Goal: Information Seeking & Learning: Understand process/instructions

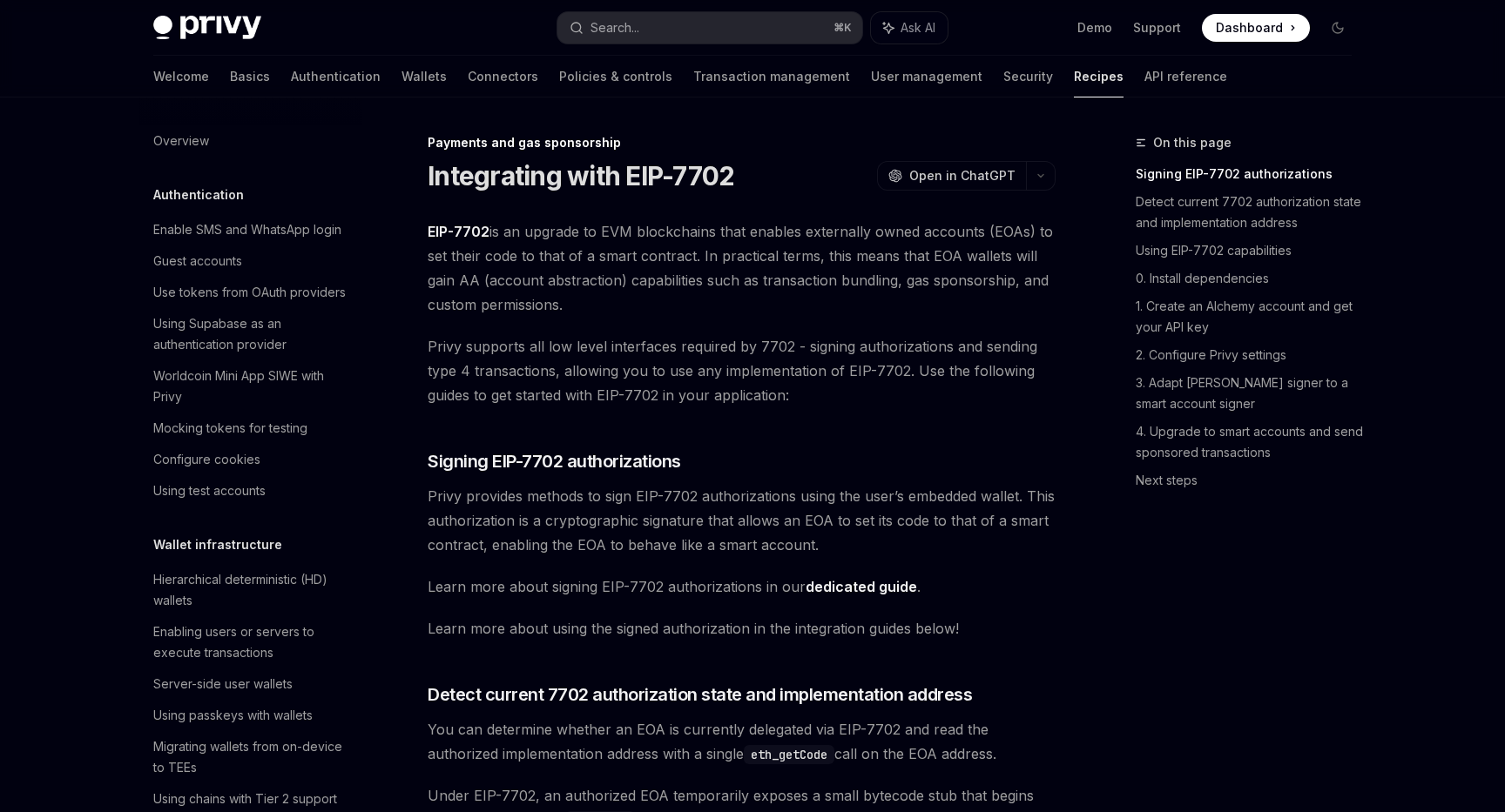
click at [757, 363] on span "Privy supports all low level interfaces required by 7702 - signing authorizatio…" at bounding box center [741, 371] width 627 height 73
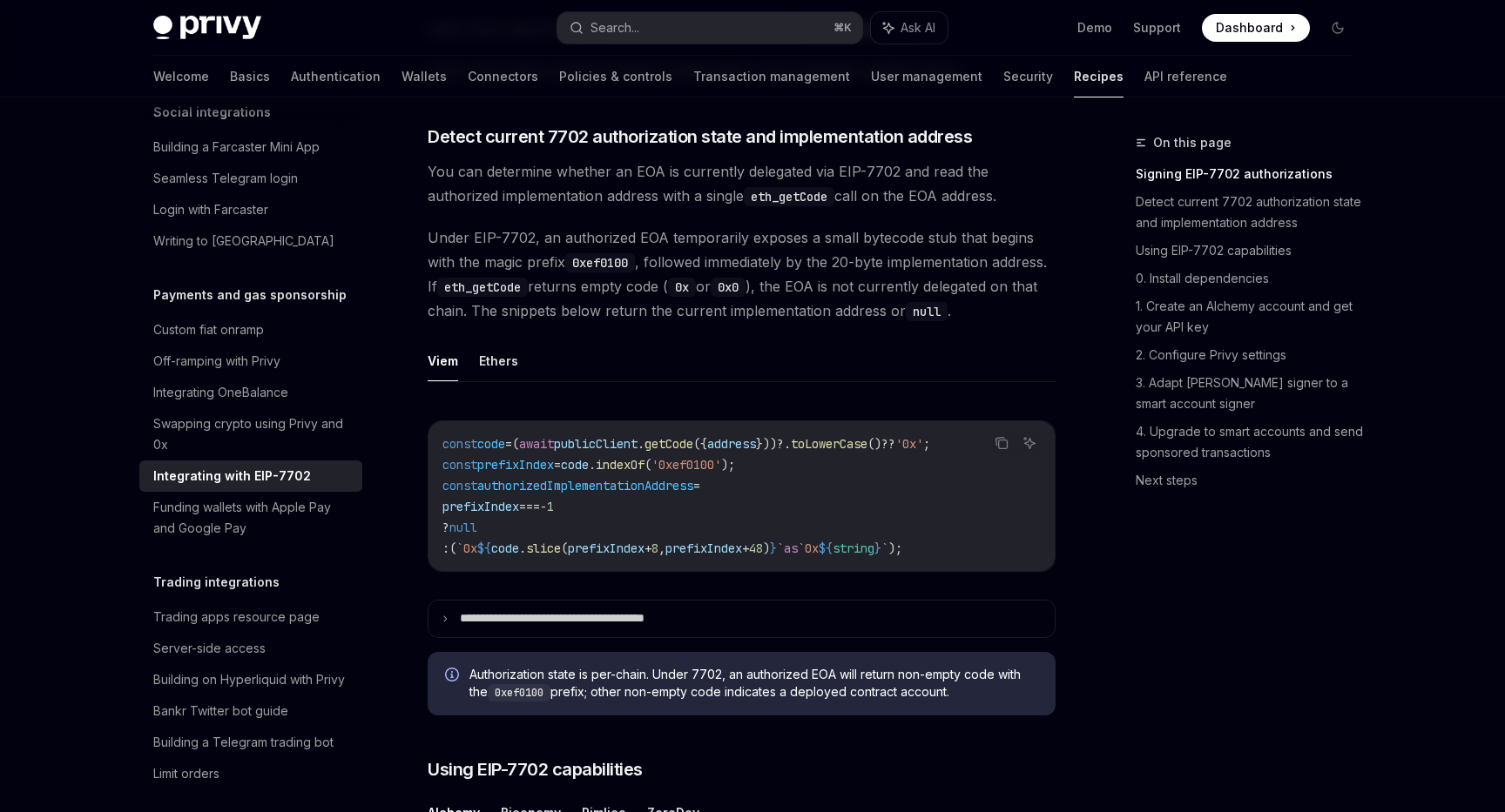
scroll to position [558, 0]
click at [507, 380] on button "Ethers" at bounding box center [498, 360] width 39 height 41
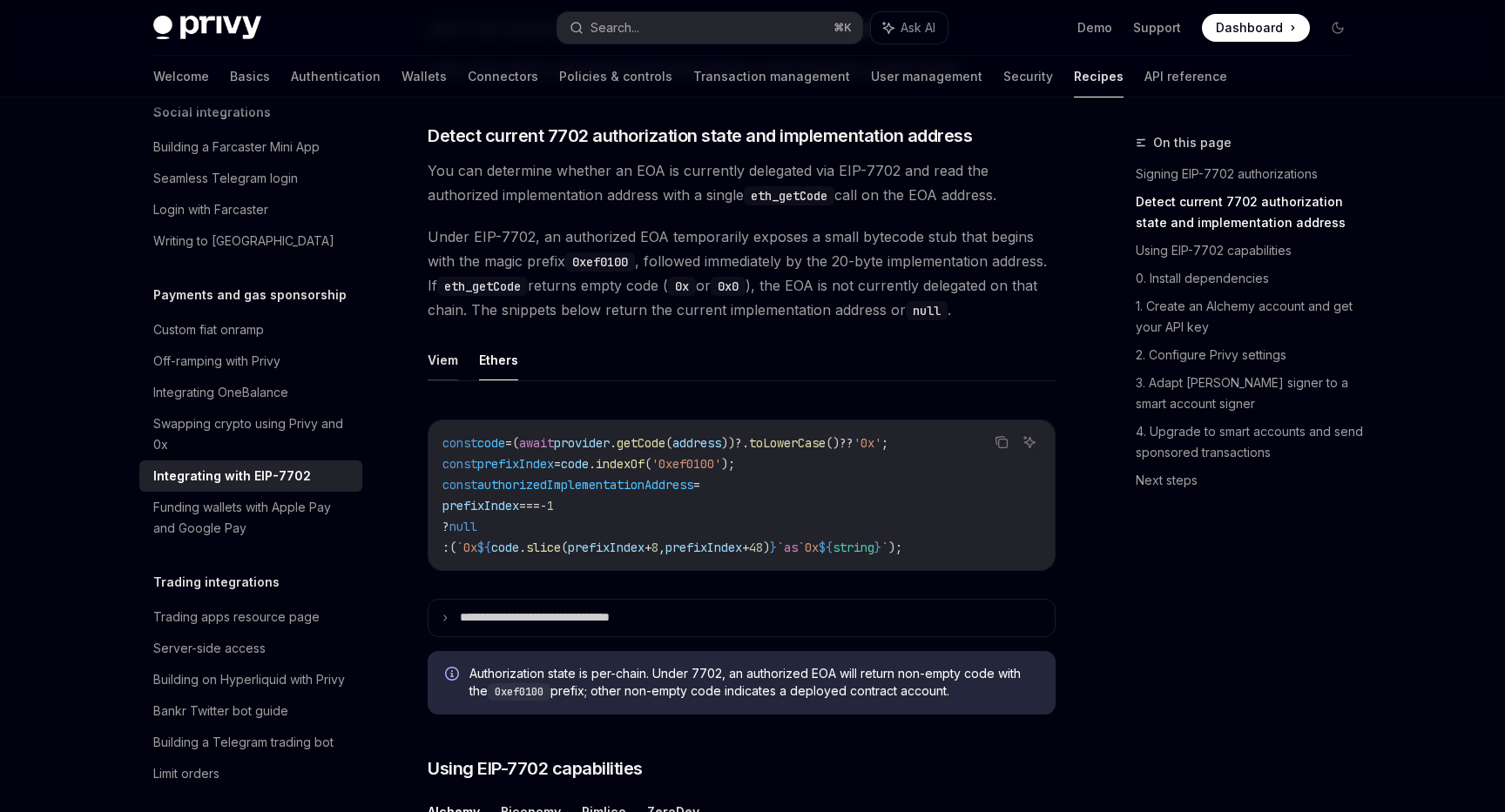
click at [443, 380] on button "Viem" at bounding box center [442, 360] width 30 height 41
click at [491, 380] on button "Ethers" at bounding box center [498, 360] width 39 height 41
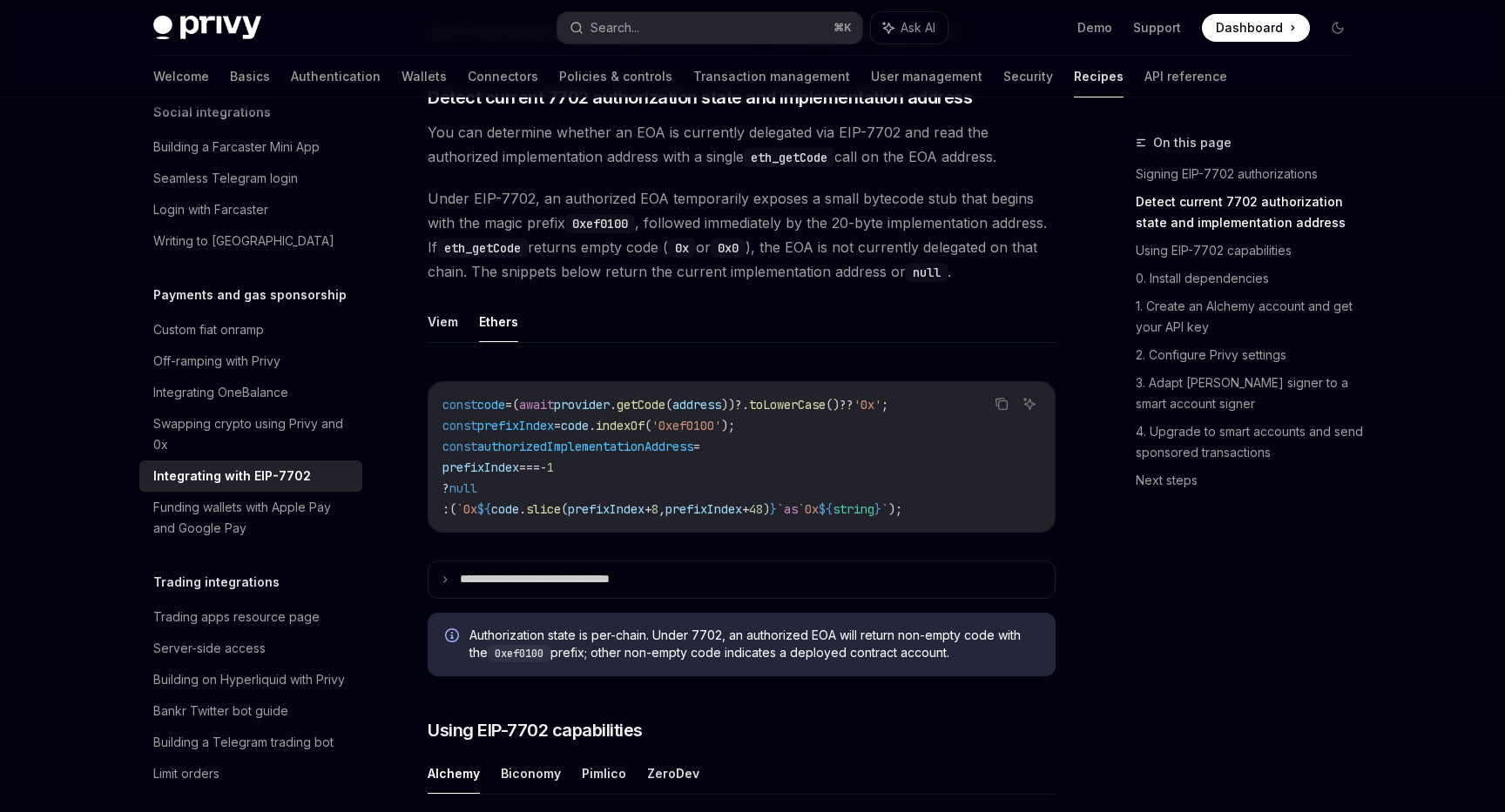
scroll to position [595, 0]
click at [457, 344] on button "Viem" at bounding box center [442, 323] width 30 height 41
click at [488, 344] on button "Ethers" at bounding box center [498, 323] width 39 height 41
click at [459, 344] on ul "Viem Ethers" at bounding box center [741, 324] width 627 height 42
click at [458, 344] on ul "Viem Ethers" at bounding box center [741, 324] width 627 height 42
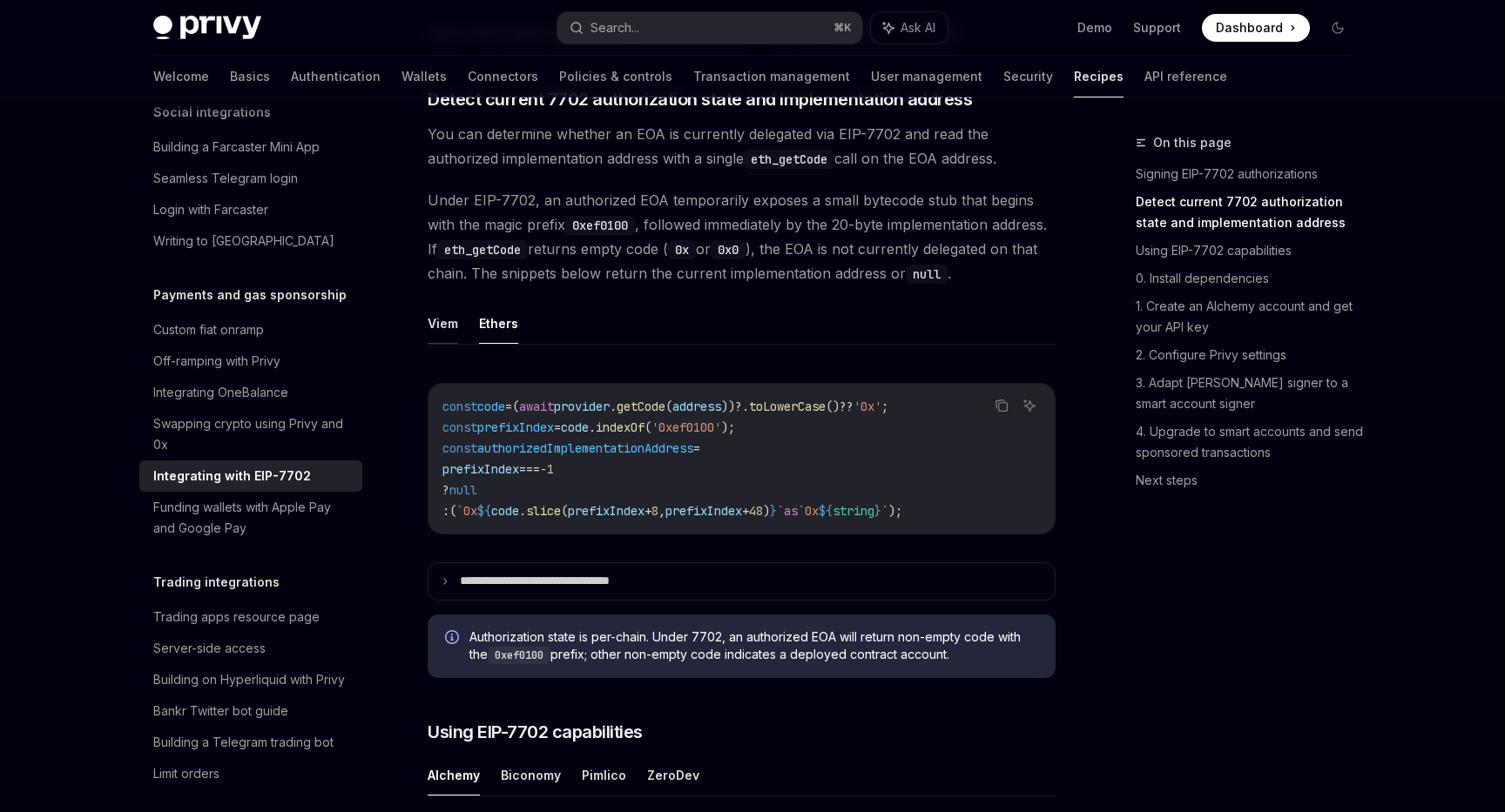
click at [448, 344] on button "Viem" at bounding box center [442, 323] width 30 height 41
type textarea "*"
